Goal: Information Seeking & Learning: Learn about a topic

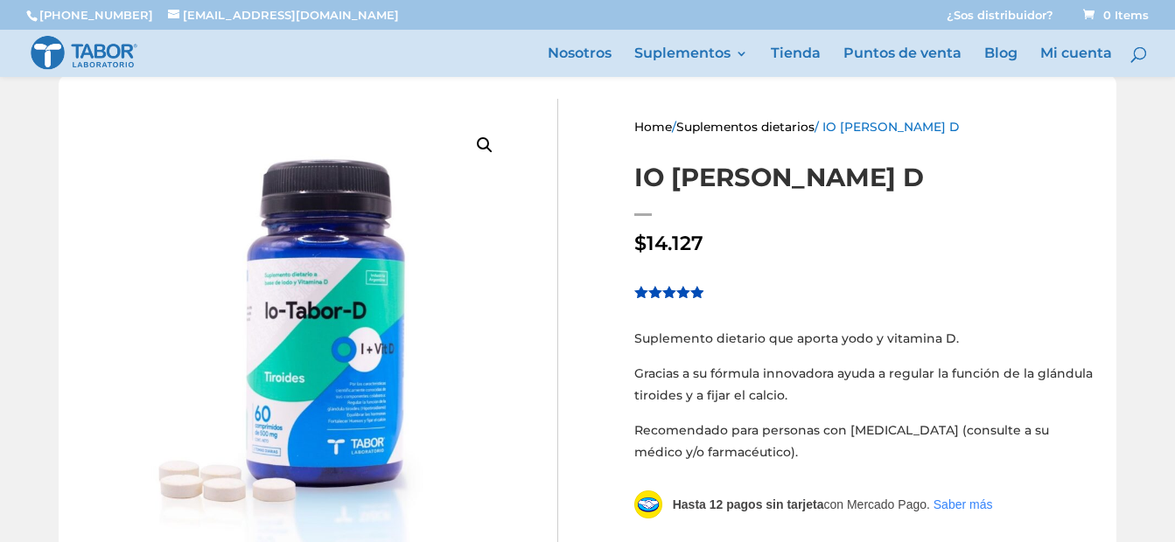
scroll to position [314, 0]
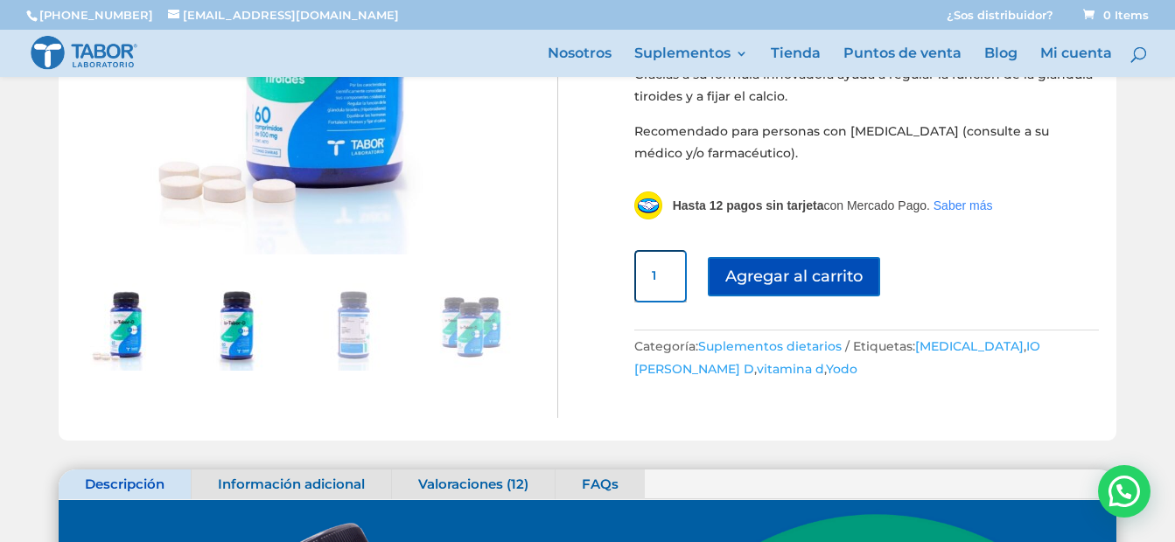
click at [245, 336] on img at bounding box center [235, 326] width 87 height 87
click at [334, 341] on img at bounding box center [353, 326] width 87 height 87
click at [374, 342] on img at bounding box center [353, 326] width 87 height 87
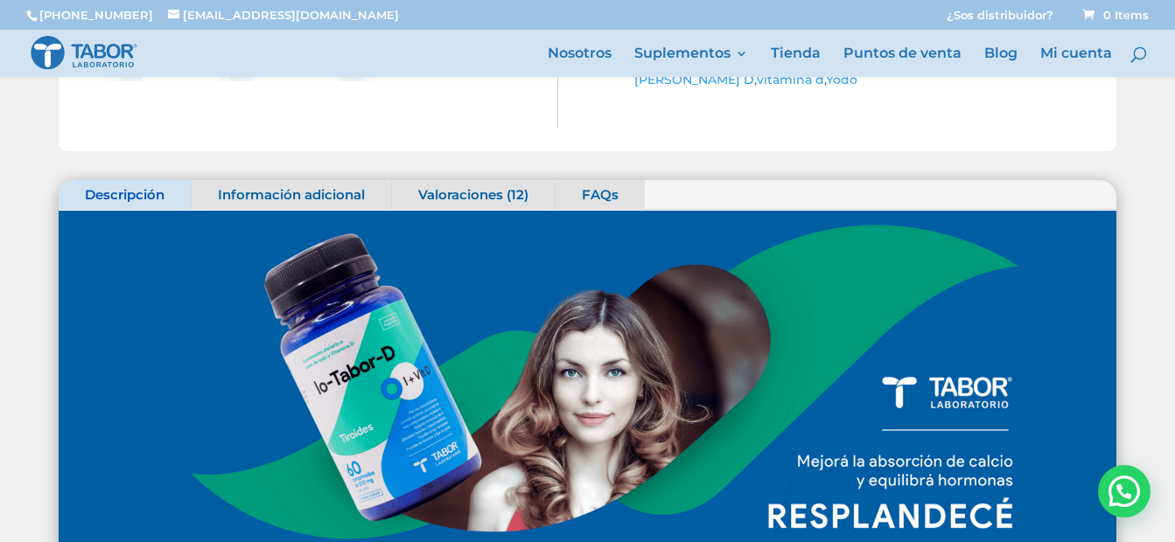
scroll to position [575, 0]
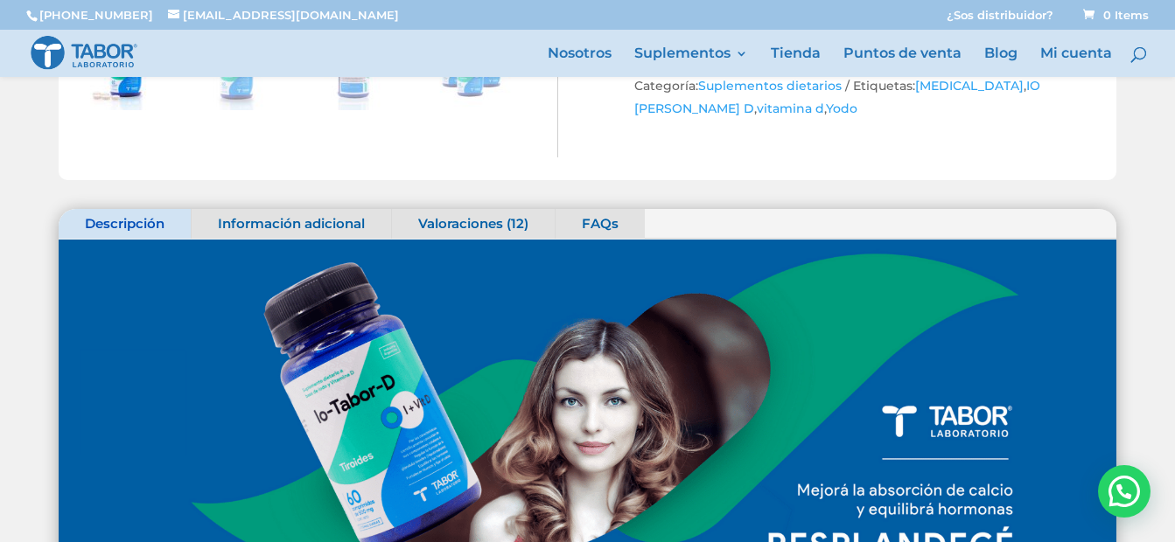
click at [318, 215] on link "Información adicional" at bounding box center [291, 224] width 199 height 30
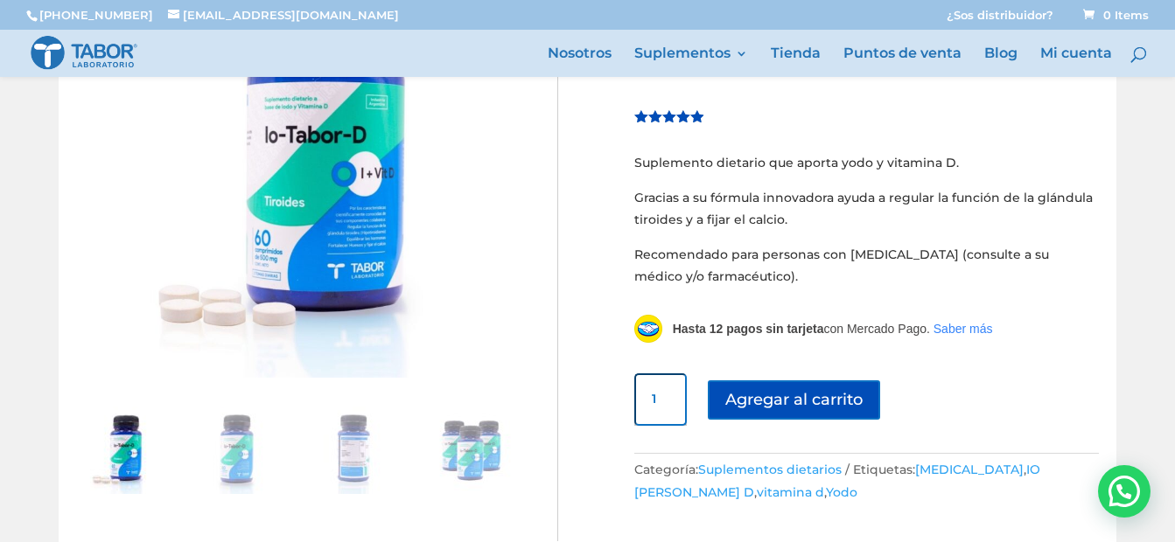
scroll to position [186, 0]
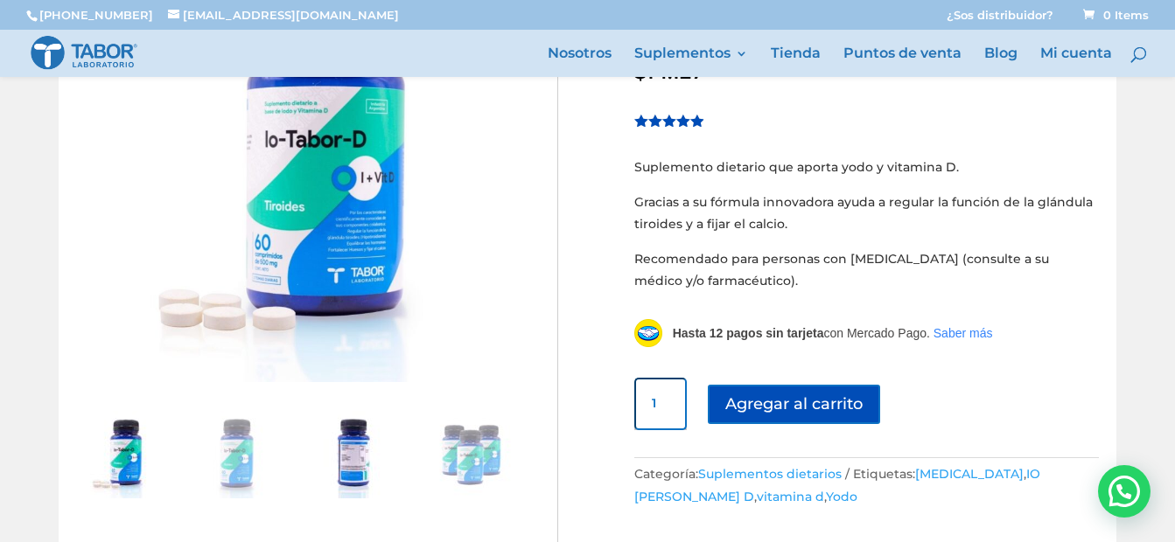
click at [356, 449] on img at bounding box center [353, 454] width 87 height 87
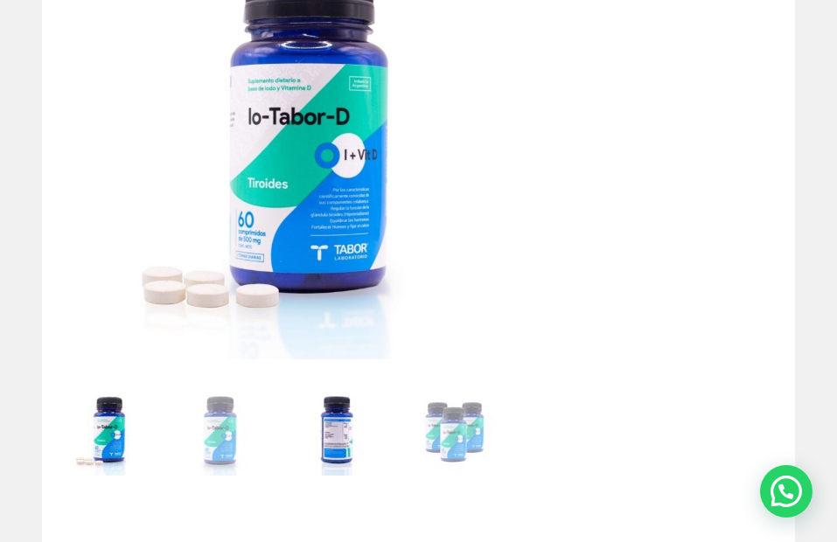
click at [350, 430] on img at bounding box center [336, 431] width 87 height 87
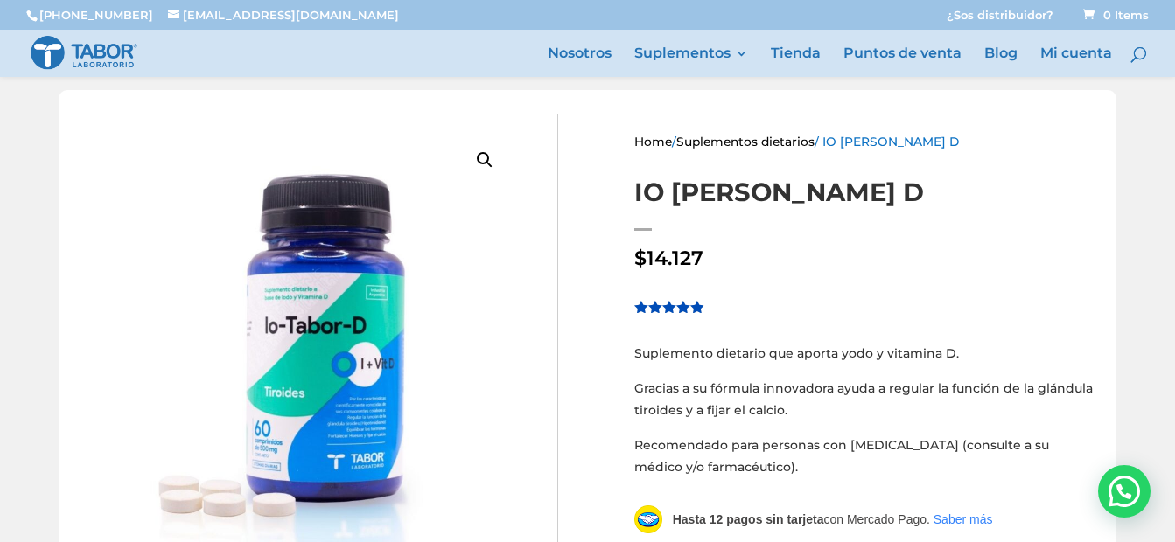
scroll to position [287, 0]
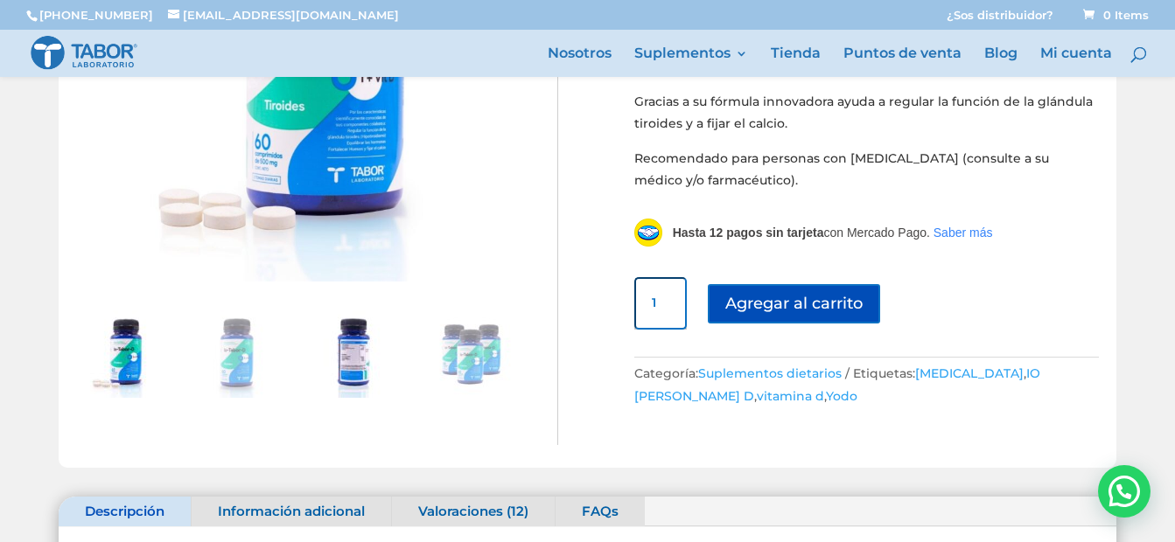
click at [333, 363] on img at bounding box center [353, 354] width 87 height 87
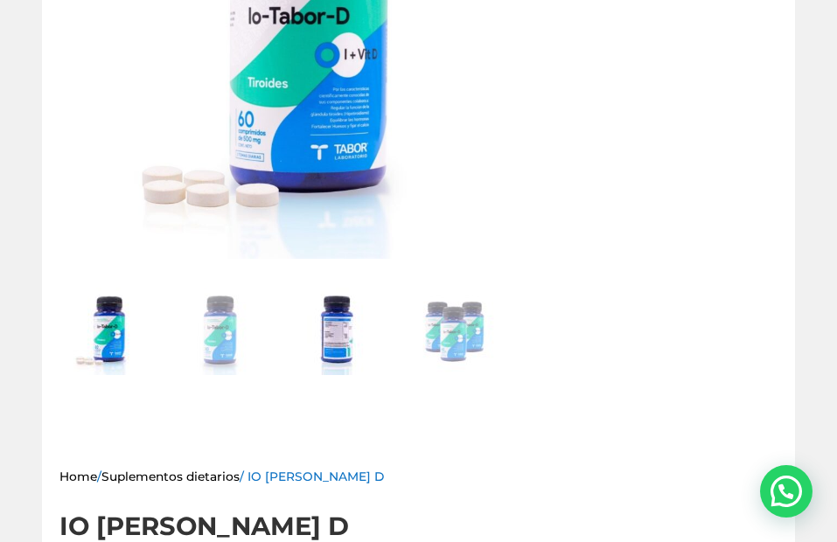
click at [343, 331] on img at bounding box center [336, 331] width 87 height 87
click at [322, 352] on img at bounding box center [336, 331] width 87 height 87
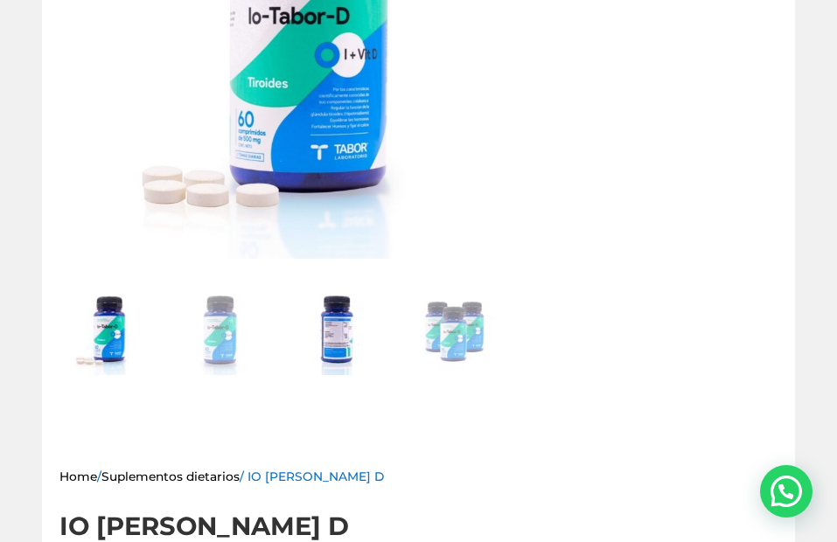
click at [322, 352] on img at bounding box center [336, 331] width 87 height 87
click at [347, 73] on img at bounding box center [101, 262] width 945 height 945
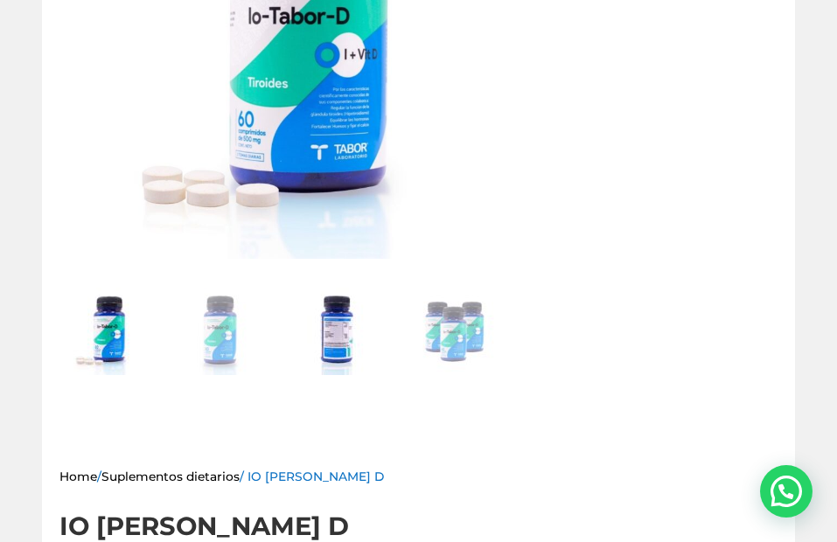
click at [325, 349] on img at bounding box center [336, 331] width 87 height 87
click at [242, 336] on img at bounding box center [219, 331] width 87 height 87
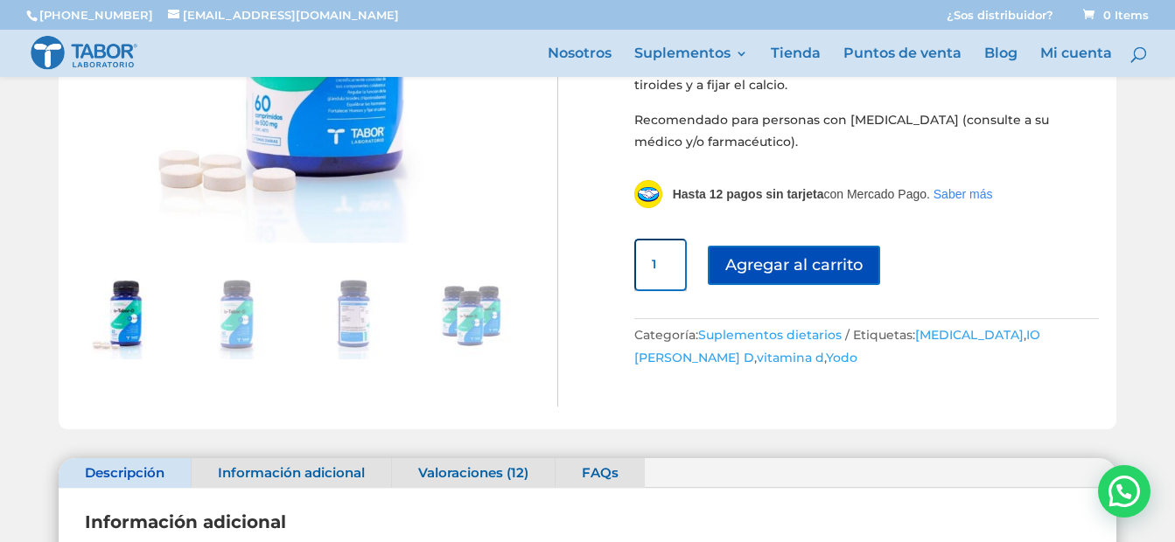
scroll to position [331, 0]
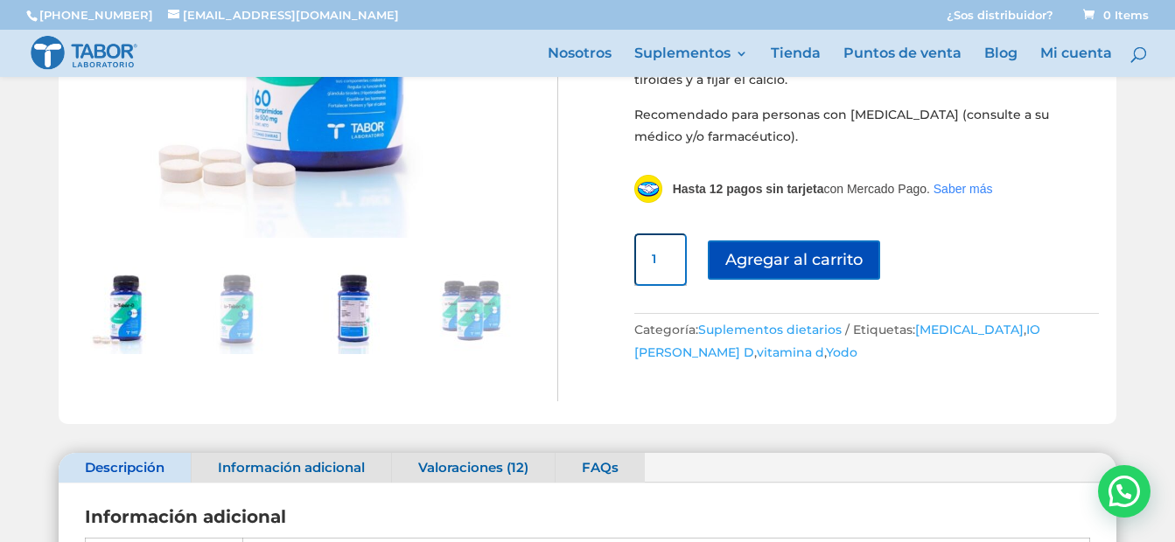
click at [353, 314] on img at bounding box center [353, 310] width 87 height 87
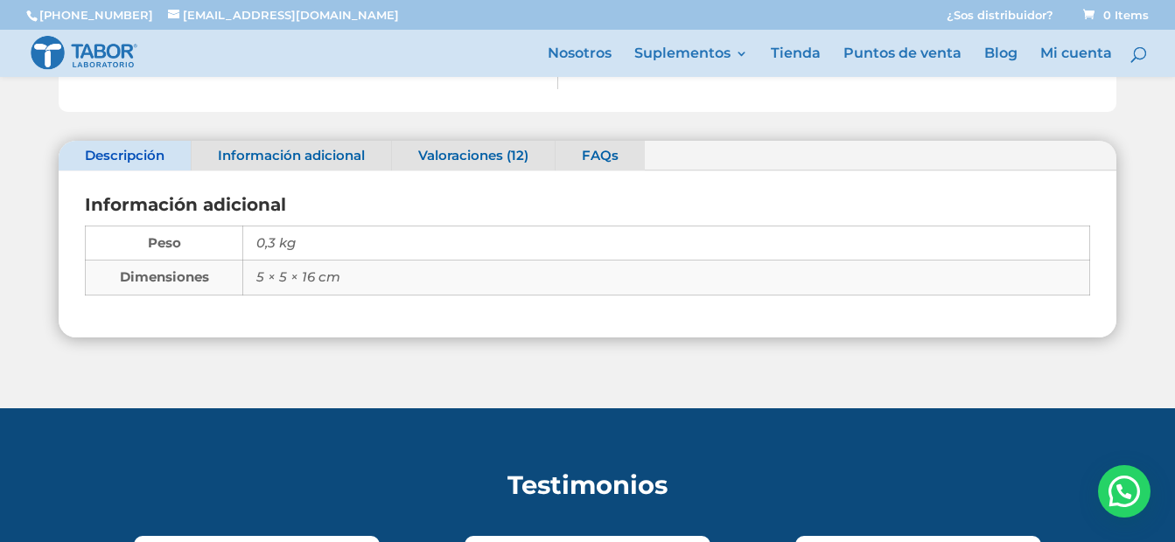
scroll to position [648, 0]
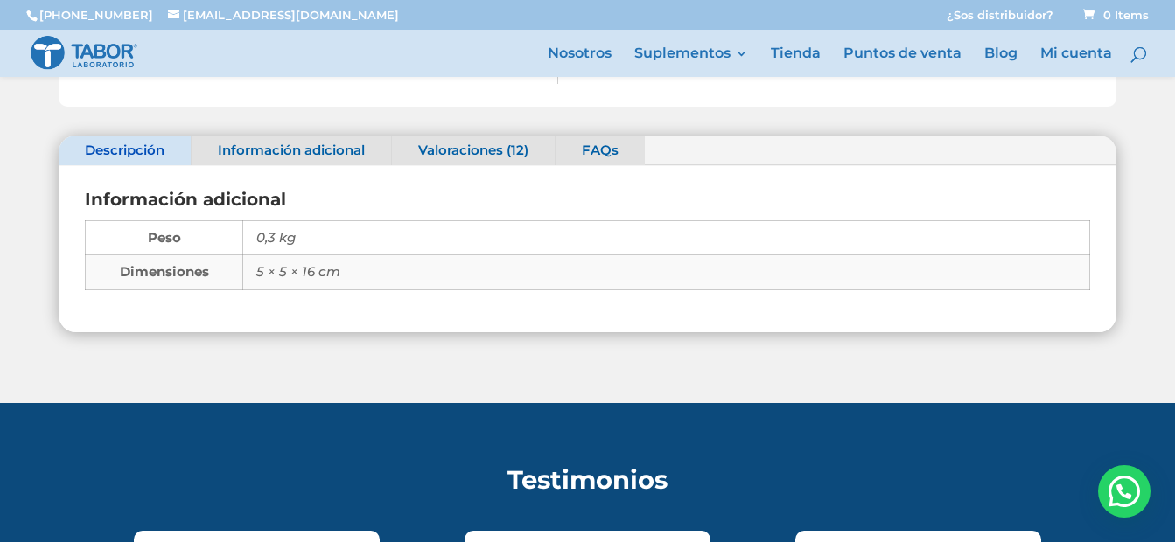
drag, startPoint x: 465, startPoint y: 154, endPoint x: 122, endPoint y: 1, distance: 376.4
click at [465, 154] on link "Valoraciones (12)" at bounding box center [473, 151] width 163 height 30
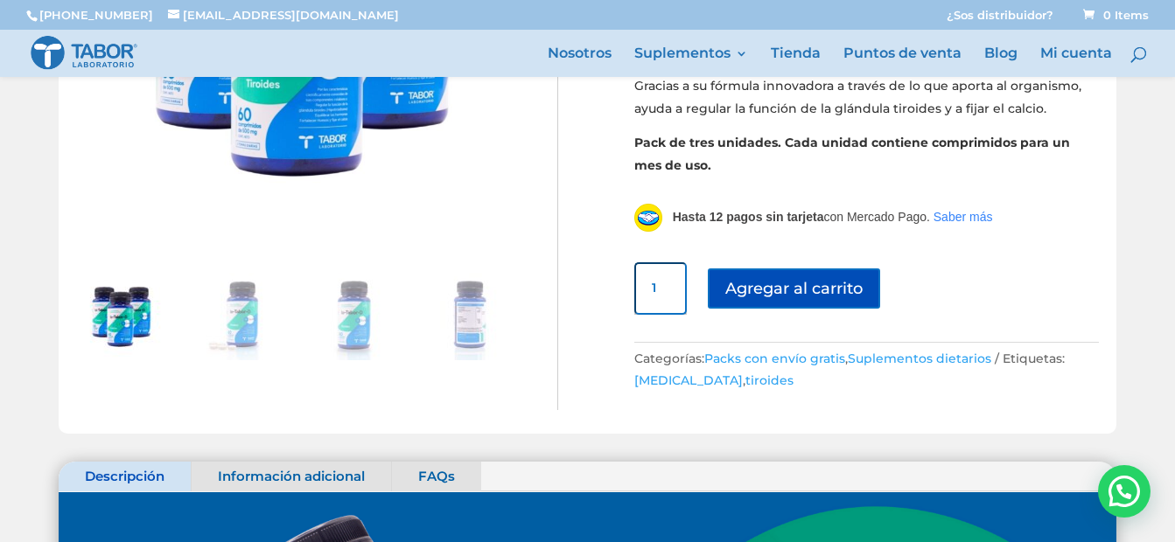
scroll to position [354, 0]
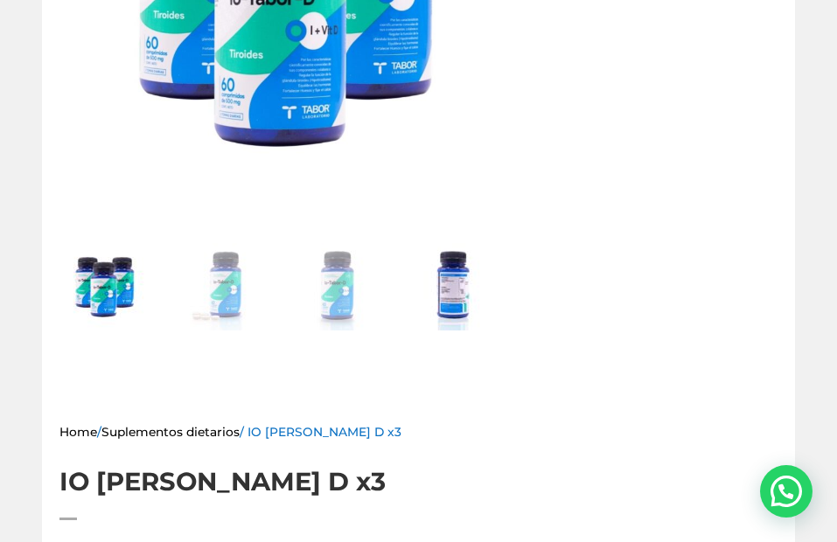
click at [431, 273] on img at bounding box center [452, 286] width 87 height 87
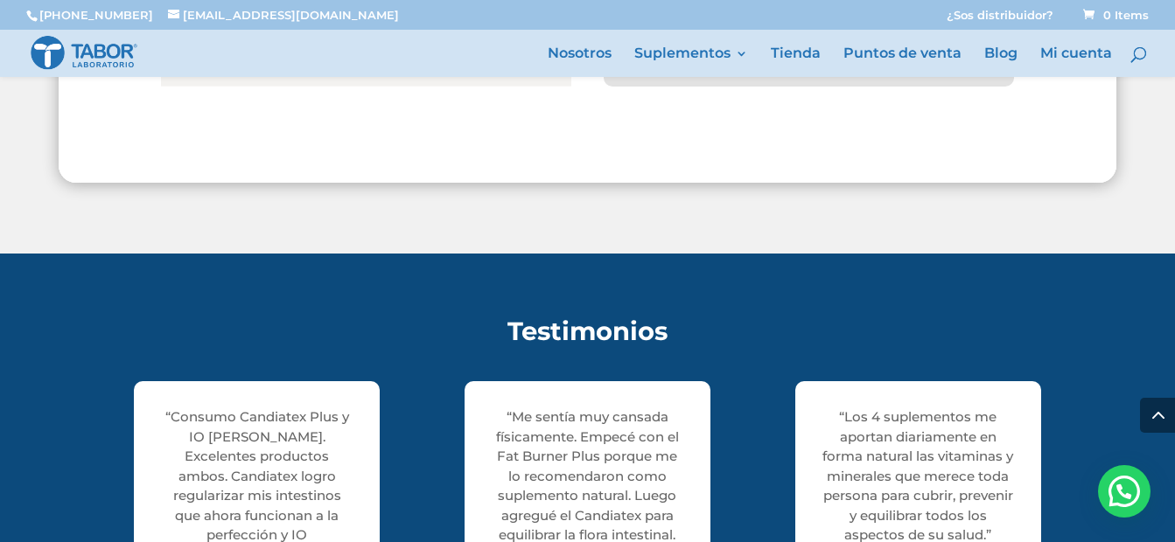
scroll to position [2044, 0]
